Goal: Task Accomplishment & Management: Complete application form

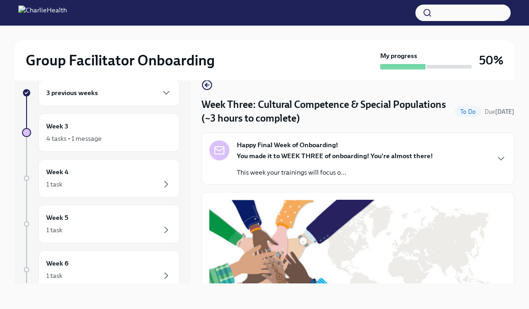
scroll to position [705, 0]
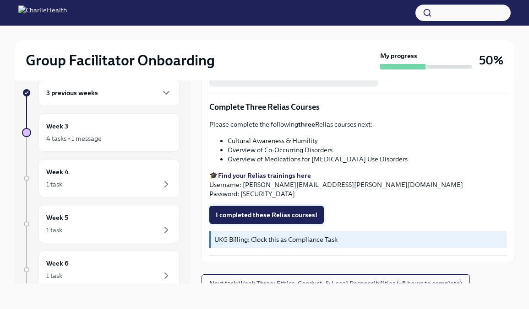
click at [249, 211] on span "I completed these Relias courses!" at bounding box center [267, 215] width 102 height 9
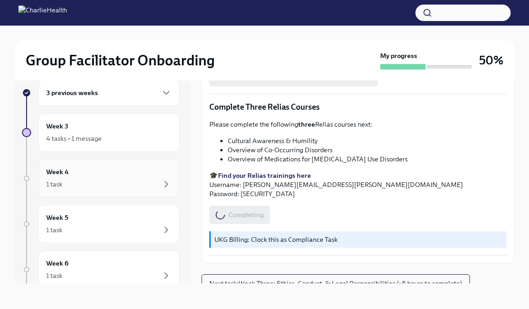
scroll to position [0, 0]
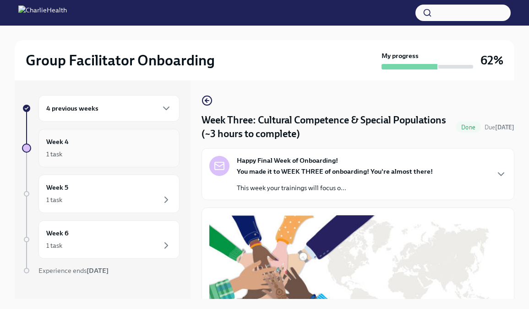
click at [139, 154] on div "1 task" at bounding box center [108, 154] width 125 height 11
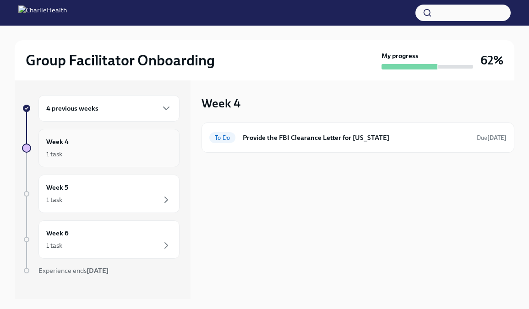
click at [113, 146] on div "Week 4 1 task" at bounding box center [108, 148] width 125 height 23
click at [113, 111] on div "4 previous weeks" at bounding box center [108, 108] width 125 height 11
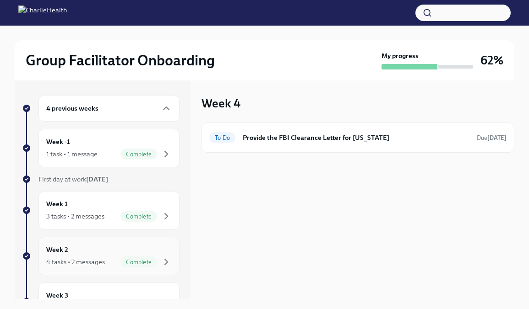
scroll to position [43, 0]
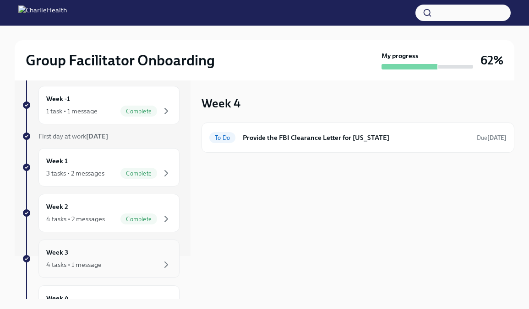
click at [104, 253] on div "Week 3 4 tasks • 1 message" at bounding box center [108, 259] width 125 height 23
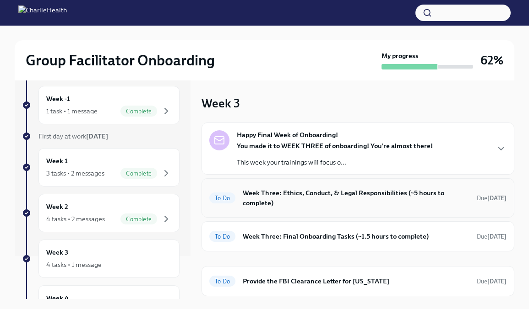
scroll to position [13, 0]
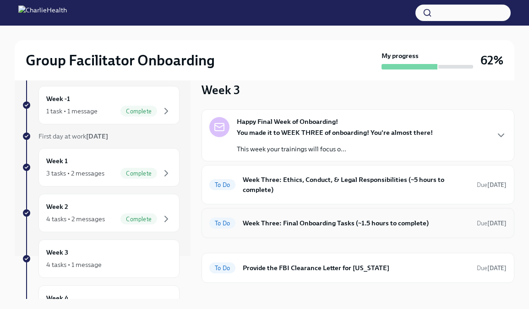
click at [316, 218] on h6 "Week Three: Final Onboarding Tasks (~1.5 hours to complete)" at bounding box center [356, 223] width 227 height 10
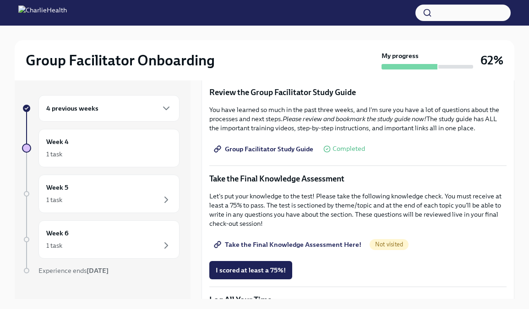
scroll to position [412, 0]
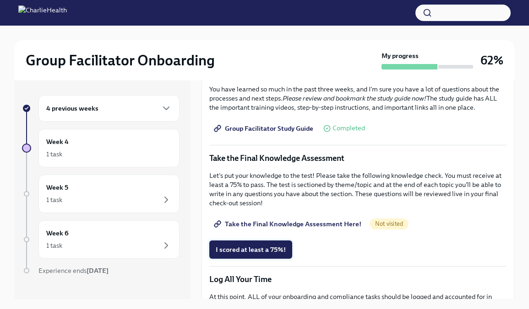
click at [238, 247] on span "I scored at least a 75%!" at bounding box center [251, 249] width 70 height 9
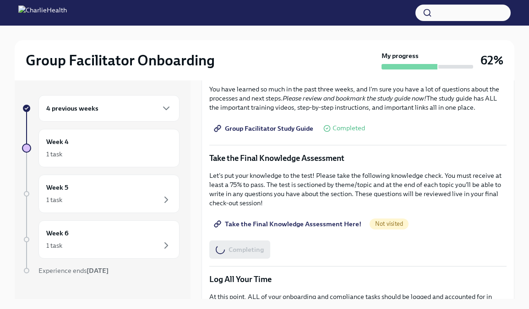
click at [236, 227] on span "Take the Final Knowledge Assessment Here!" at bounding box center [289, 224] width 146 height 9
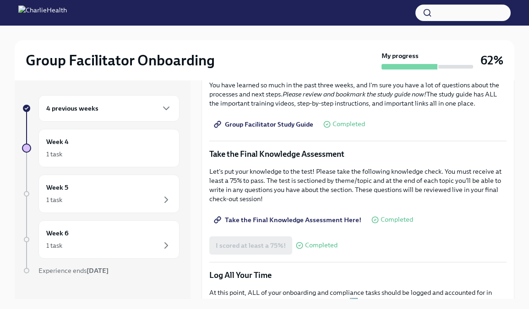
click at [257, 220] on span "Take the Final Knowledge Assessment Here!" at bounding box center [289, 220] width 146 height 9
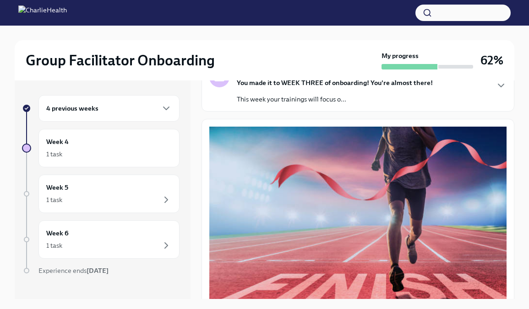
scroll to position [0, 0]
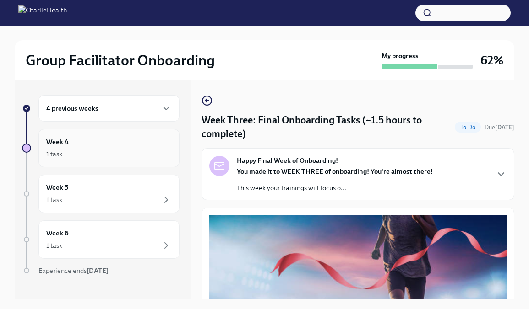
click at [143, 147] on div "Week 4 1 task" at bounding box center [108, 148] width 125 height 23
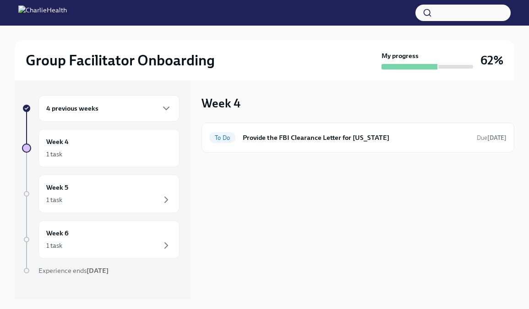
click at [117, 113] on div "4 previous weeks" at bounding box center [108, 108] width 125 height 11
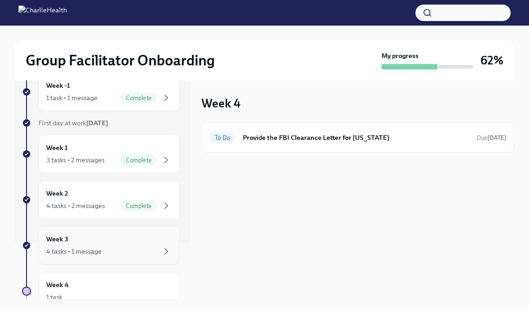
scroll to position [57, 0]
click at [103, 246] on div "4 tasks • 1 message" at bounding box center [108, 250] width 125 height 11
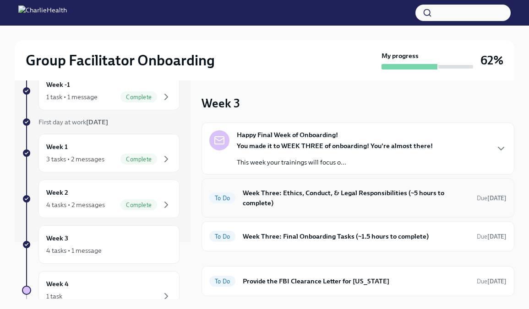
click at [315, 194] on h6 "Week Three: Ethics, Conduct, & Legal Responsibilities (~5 hours to complete)" at bounding box center [356, 198] width 227 height 20
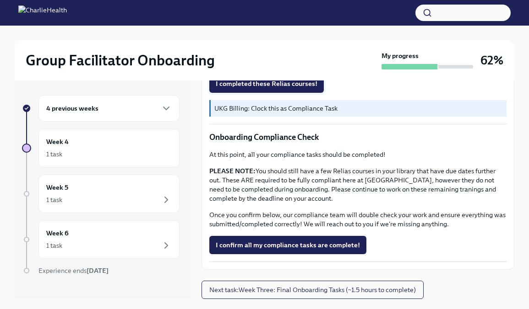
scroll to position [16, 0]
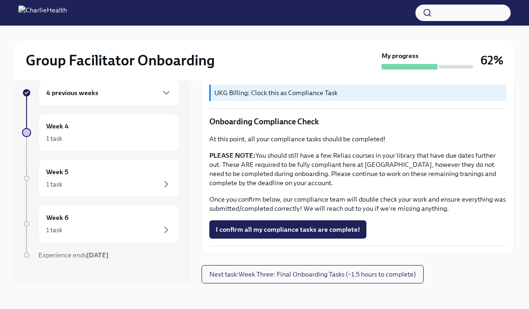
click at [110, 95] on div "4 previous weeks" at bounding box center [108, 92] width 125 height 11
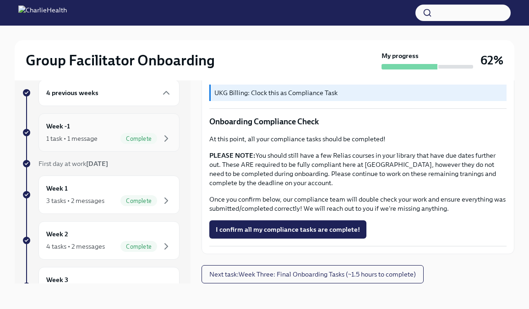
click at [108, 130] on div "Week -1 1 task • 1 message Complete" at bounding box center [108, 132] width 125 height 23
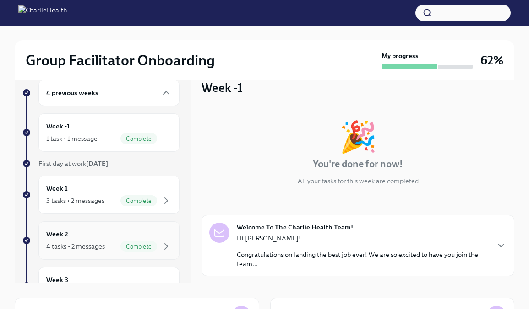
click at [96, 235] on div "Week 2 4 tasks • 2 messages Complete" at bounding box center [108, 240] width 125 height 23
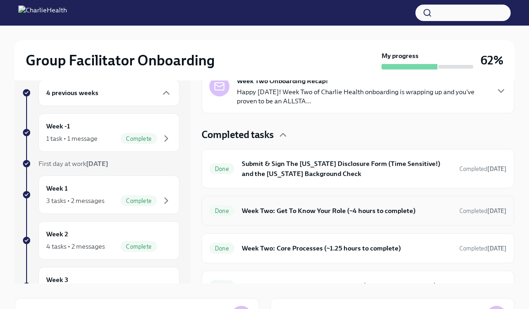
scroll to position [231, 0]
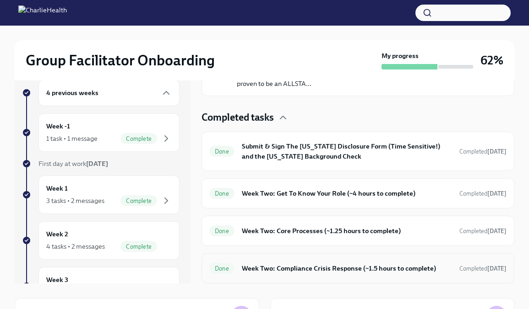
click at [284, 267] on h6 "Week Two: Compliance Crisis Response (~1.5 hours to complete)" at bounding box center [347, 269] width 210 height 10
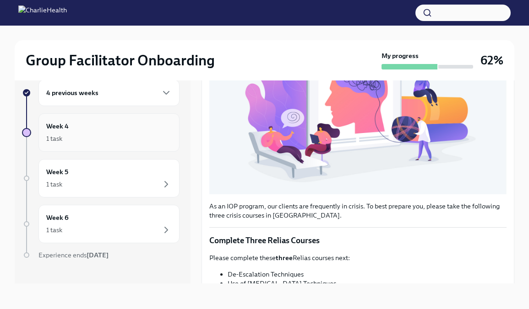
scroll to position [179, 0]
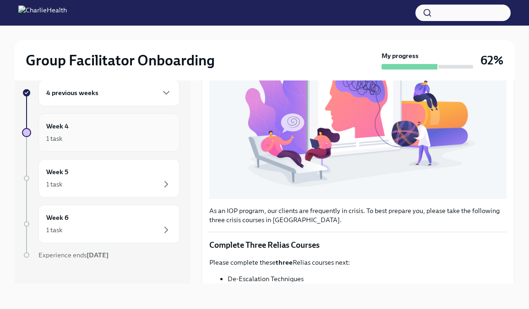
click at [103, 137] on div "1 task" at bounding box center [108, 138] width 125 height 11
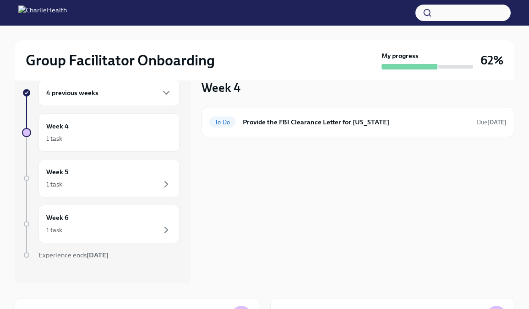
click at [109, 96] on div "4 previous weeks" at bounding box center [108, 92] width 125 height 11
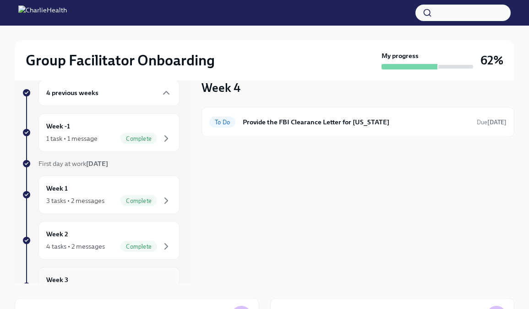
click at [87, 272] on div "Week 3 4 tasks • 1 message" at bounding box center [108, 286] width 141 height 38
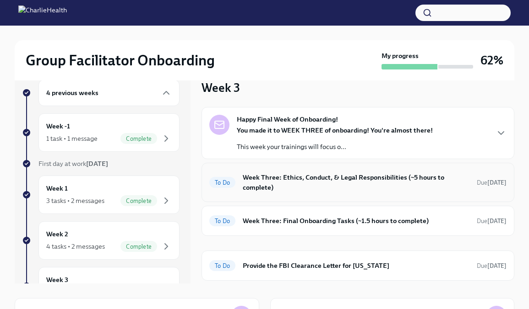
click at [272, 178] on h6 "Week Three: Ethics, Conduct, & Legal Responsibilities (~5 hours to complete)" at bounding box center [356, 183] width 227 height 20
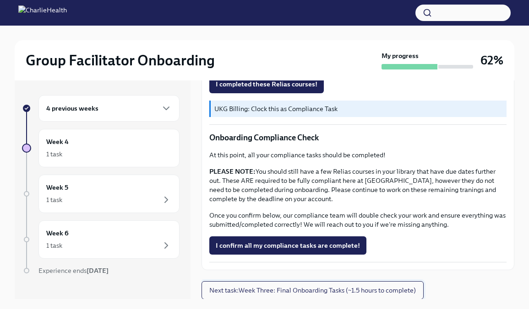
click at [256, 288] on span "Next task : Week Three: Final Onboarding Tasks (~1.5 hours to complete)" at bounding box center [312, 290] width 206 height 9
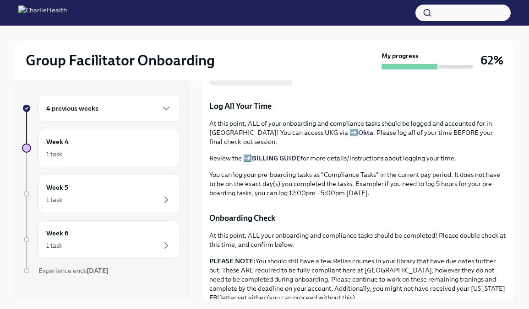
scroll to position [601, 0]
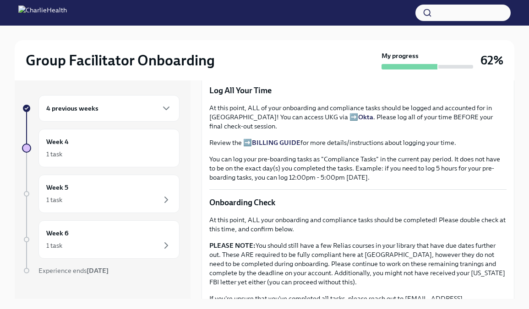
click at [159, 119] on div "4 previous weeks" at bounding box center [108, 108] width 141 height 27
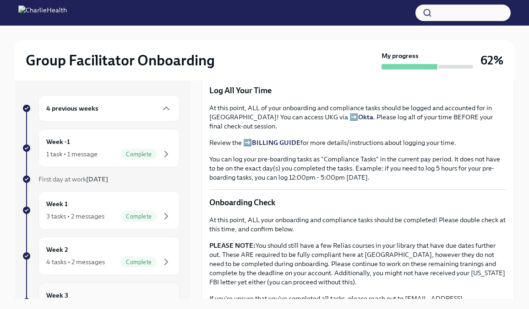
click at [85, 290] on div "Week 3 4 tasks • 1 message" at bounding box center [108, 302] width 141 height 38
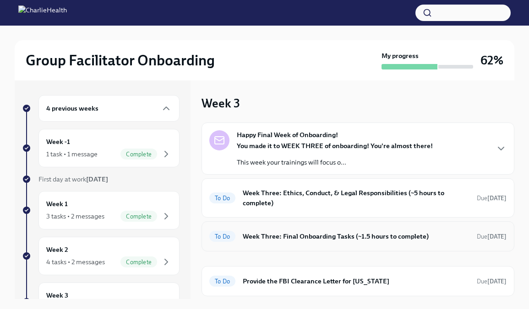
click at [287, 232] on h6 "Week Three: Final Onboarding Tasks (~1.5 hours to complete)" at bounding box center [356, 237] width 227 height 10
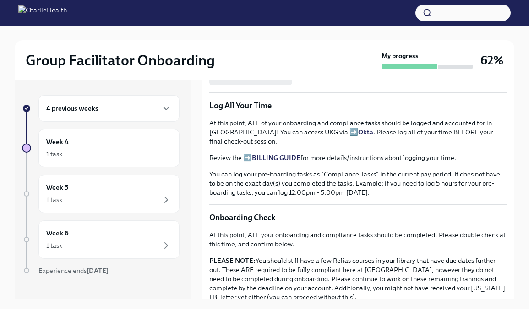
scroll to position [588, 0]
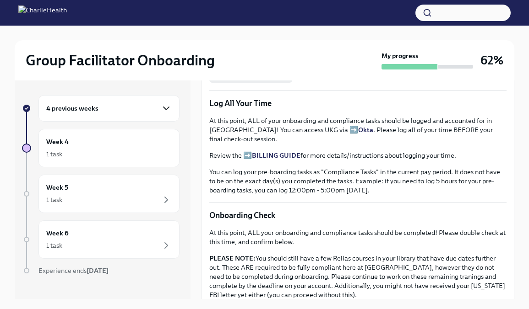
click at [169, 105] on icon "button" at bounding box center [166, 108] width 11 height 11
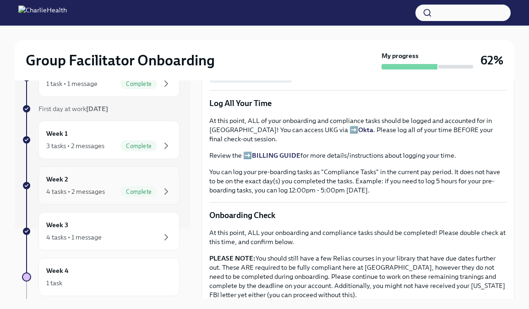
scroll to position [71, 0]
click at [77, 219] on div "Week 3 4 tasks • 1 message" at bounding box center [108, 231] width 141 height 38
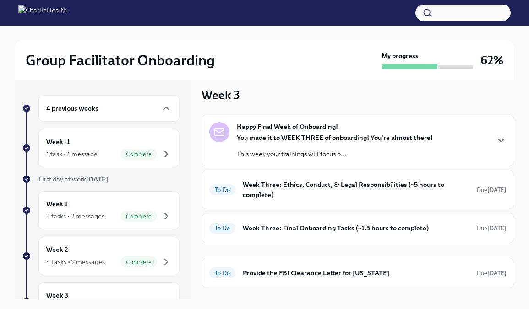
scroll to position [10, 0]
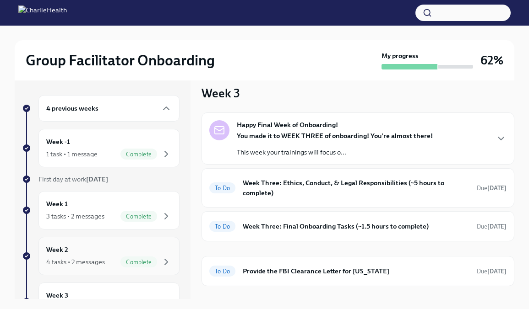
click at [105, 255] on div "Week 2 4 tasks • 2 messages Complete" at bounding box center [108, 256] width 125 height 23
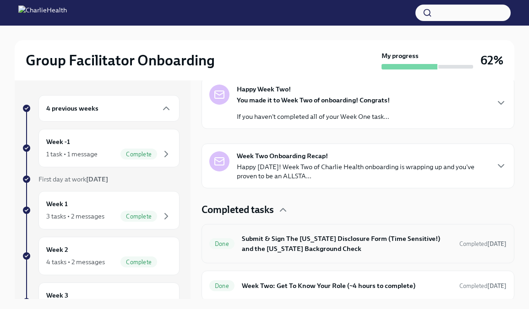
scroll to position [231, 0]
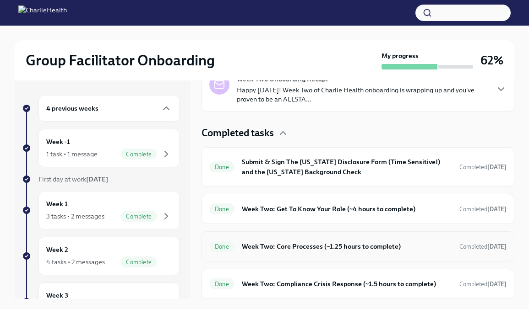
click at [306, 238] on div "Done Week Two: Core Processes (~1.25 hours to complete) Completed [DATE]" at bounding box center [357, 247] width 313 height 30
click at [303, 248] on h6 "Week Two: Core Processes (~1.25 hours to complete)" at bounding box center [347, 247] width 210 height 10
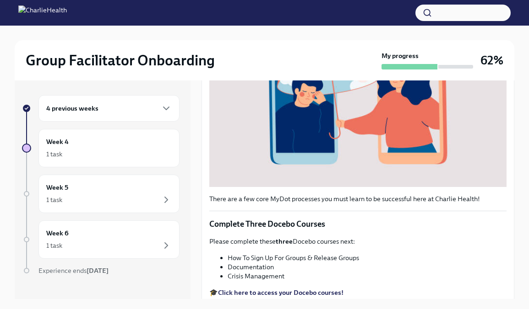
scroll to position [248, 0]
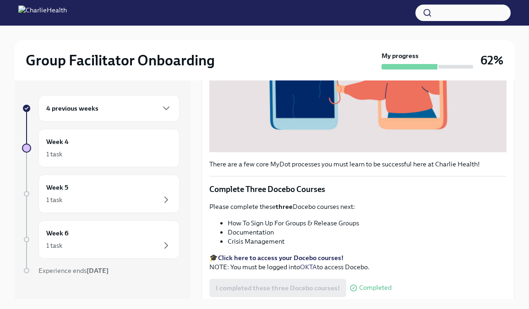
click at [293, 257] on strong "Click here to access your Docebo courses!" at bounding box center [280, 258] width 125 height 8
